Goal: Find specific page/section: Find specific page/section

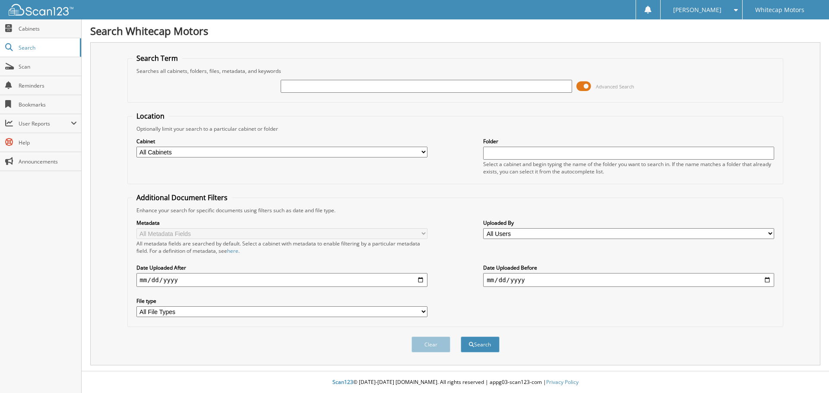
click at [369, 85] on input "text" at bounding box center [426, 86] width 291 height 13
type input "283056"
click at [461, 337] on button "Search" at bounding box center [480, 345] width 39 height 16
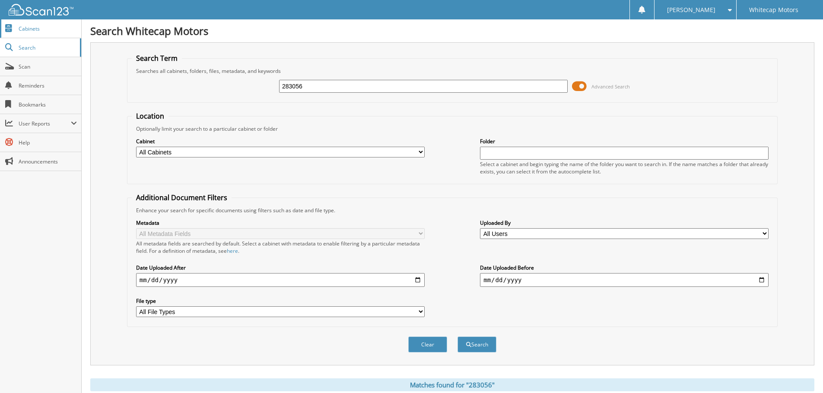
click at [18, 26] on link "Cabinets" at bounding box center [40, 28] width 81 height 19
